Goal: Complete application form: Complete application form

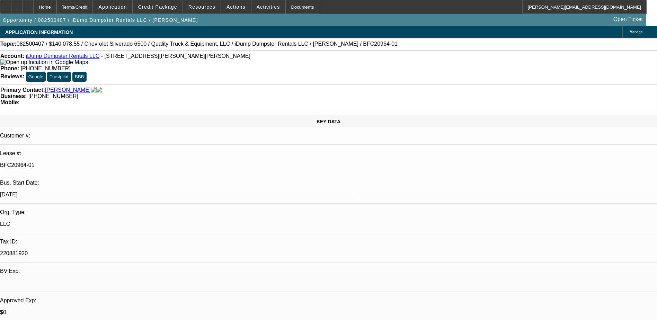
select select "0"
select select "6"
select select "0"
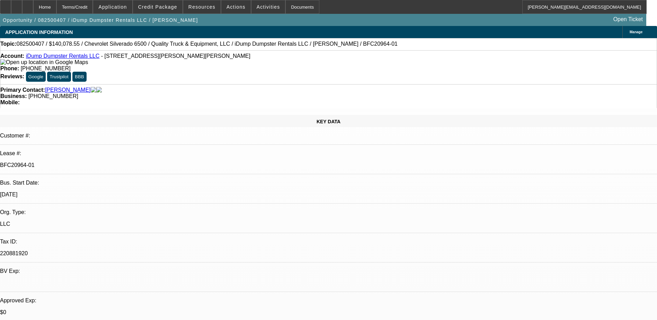
select select "0"
select select "6"
select select "0"
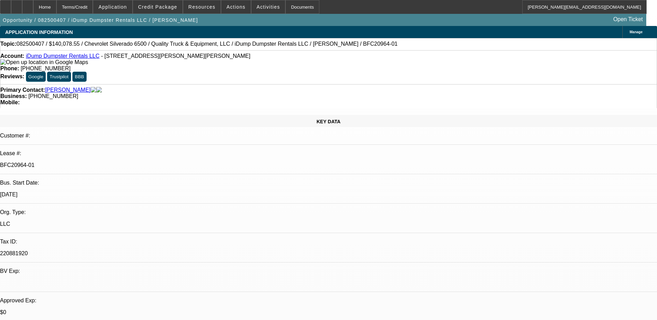
select select "0"
select select "6"
select select "0"
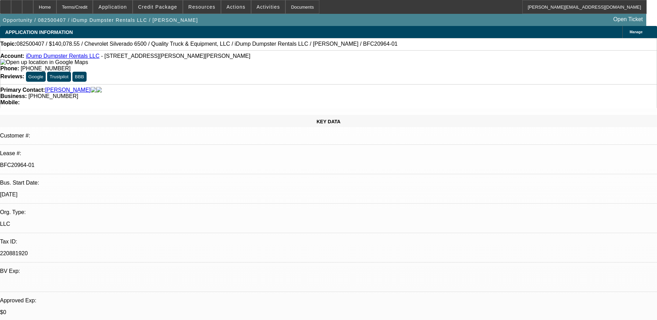
select select "6"
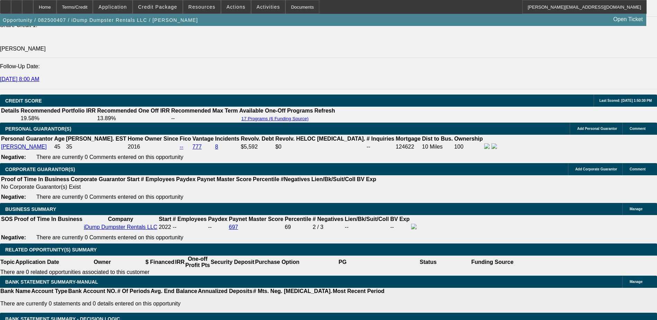
scroll to position [970, 0]
